Goal: Information Seeking & Learning: Understand process/instructions

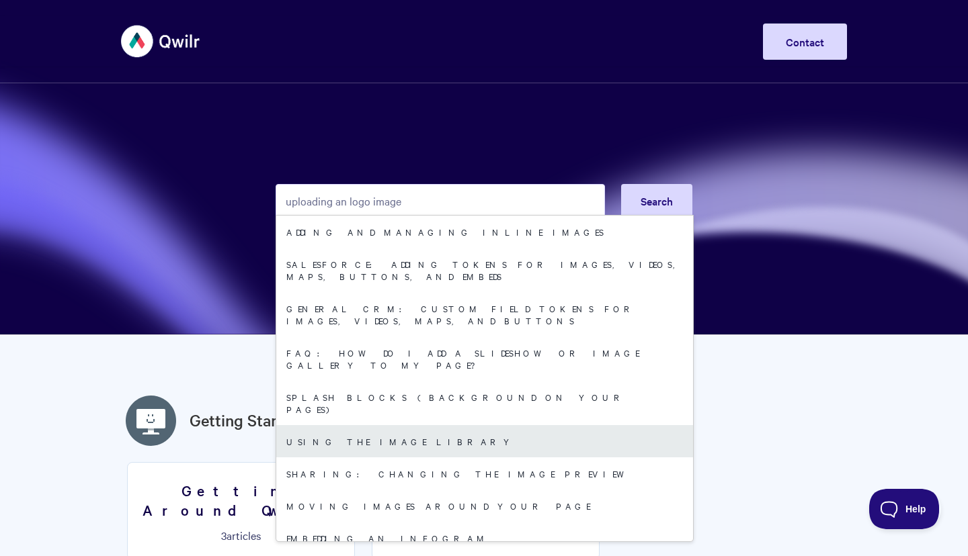
type input "uploading an logo image"
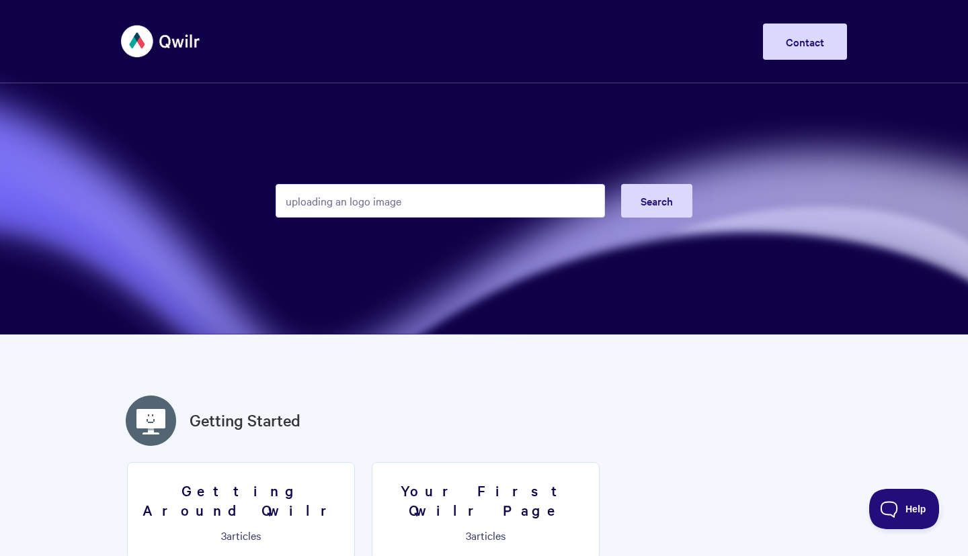
click at [388, 395] on h2 "Getting Started" at bounding box center [484, 420] width 726 height 56
click at [657, 201] on span "Search" at bounding box center [656, 201] width 32 height 15
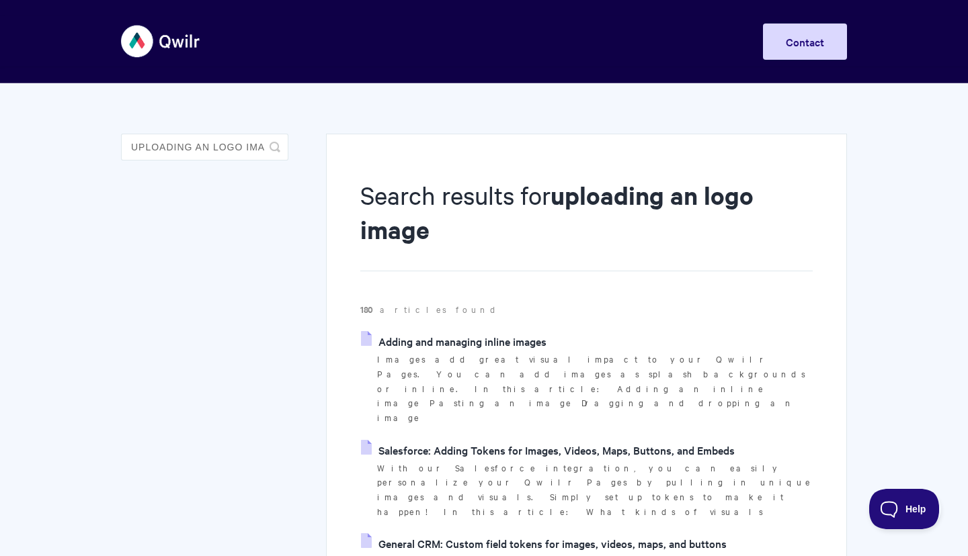
click at [659, 206] on strong "uploading an logo image" at bounding box center [556, 212] width 393 height 67
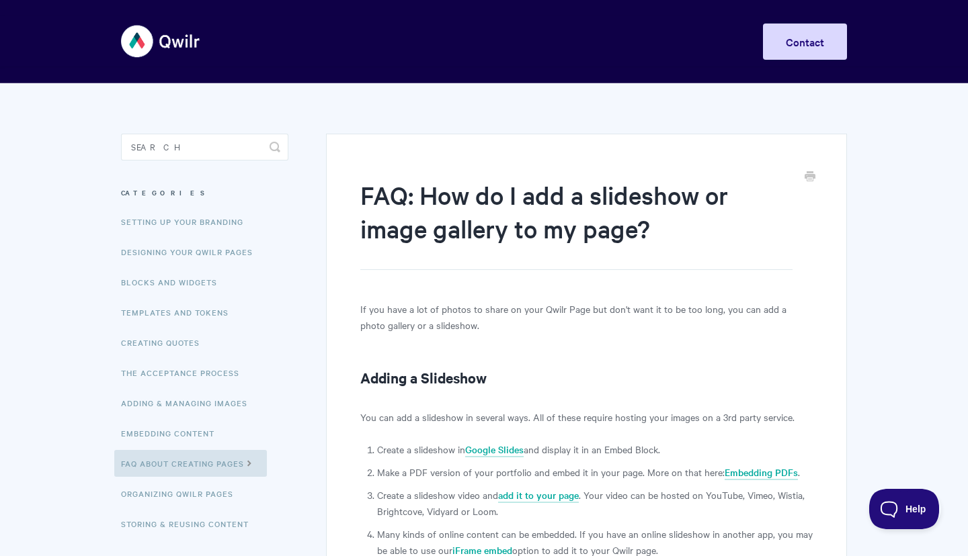
click at [30, 440] on body "Toggle Navigation Home Getting Started Creating & Editing Pages Sharing & Analy…" at bounding box center [484, 388] width 968 height 777
click at [31, 442] on body "Toggle Navigation Home Getting Started Creating & Editing Pages Sharing & Analy…" at bounding box center [484, 388] width 968 height 777
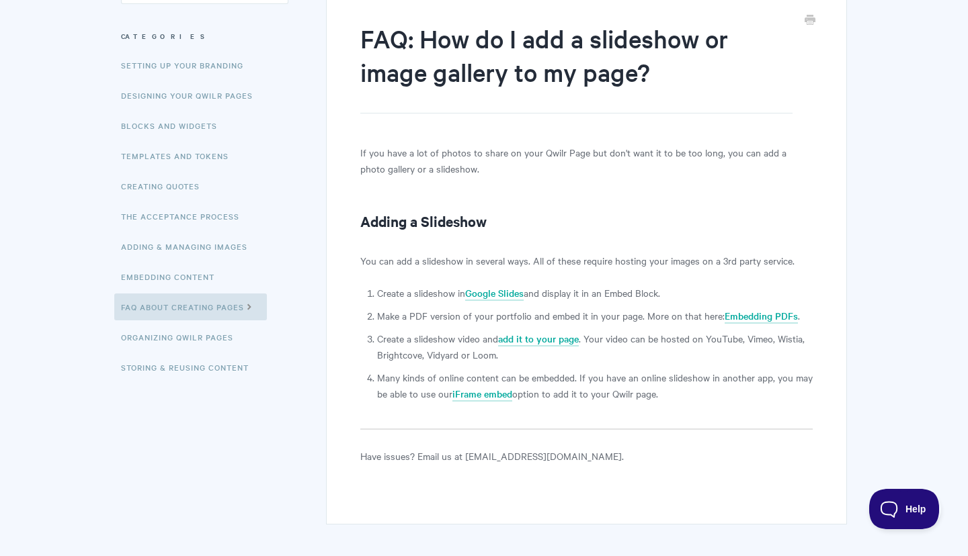
scroll to position [220, 0]
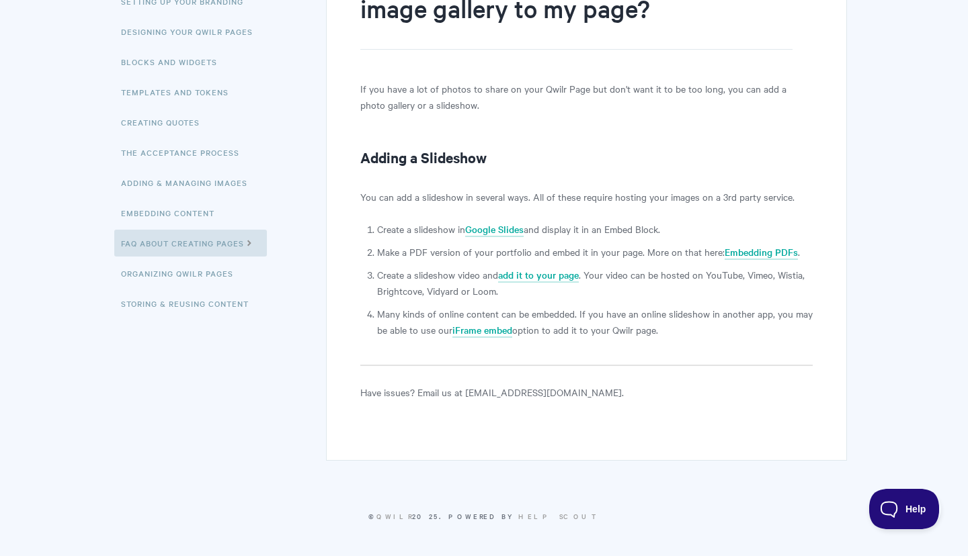
click at [545, 267] on li "Create a slideshow video and add it to your page . Your video can be hosted on …" at bounding box center [594, 283] width 435 height 32
click at [547, 280] on link "add it to your page" at bounding box center [538, 275] width 81 height 15
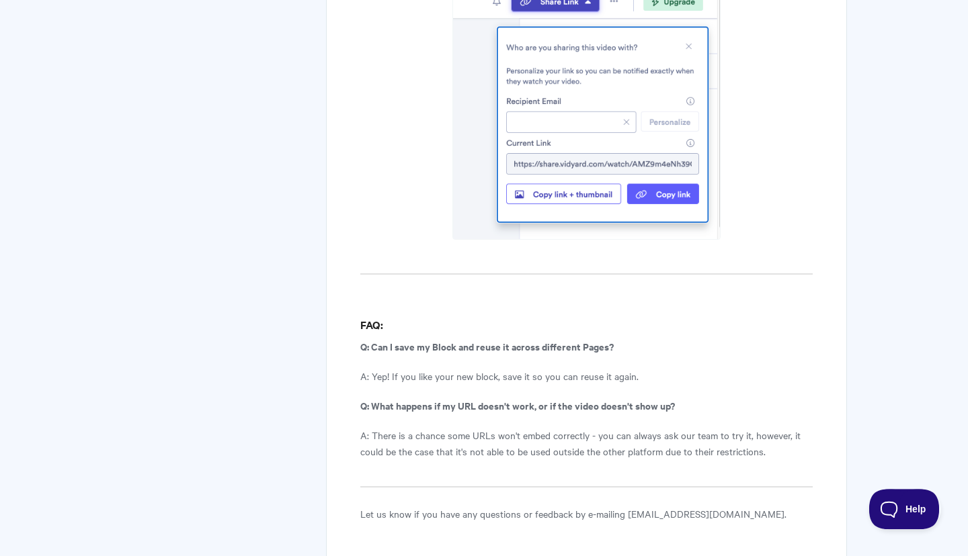
scroll to position [4763, 0]
